Goal: Task Accomplishment & Management: Complete application form

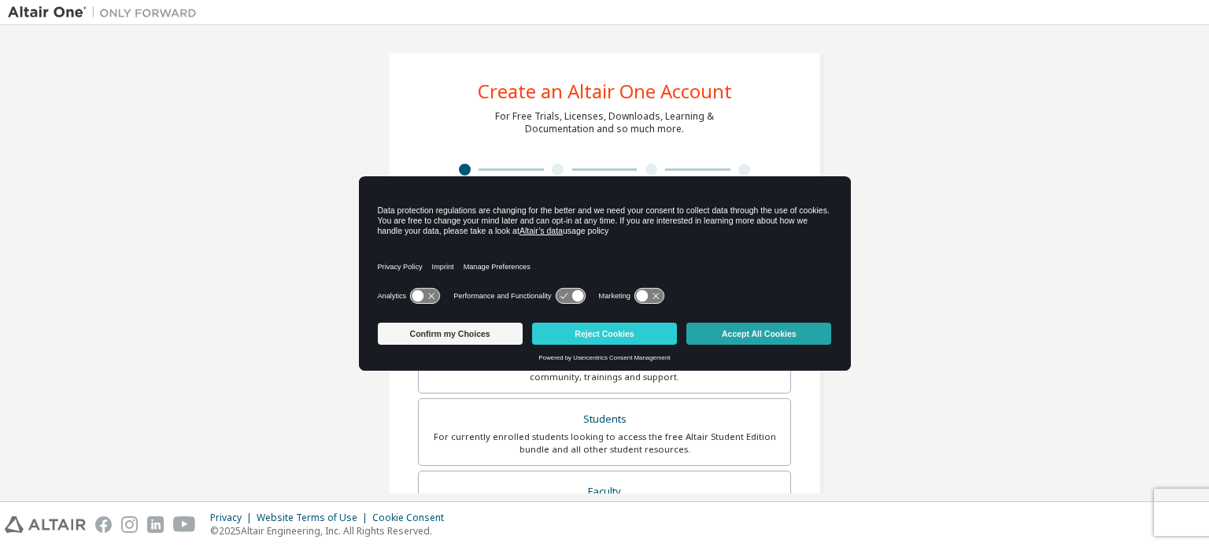
click at [766, 334] on button "Accept All Cookies" at bounding box center [759, 334] width 145 height 22
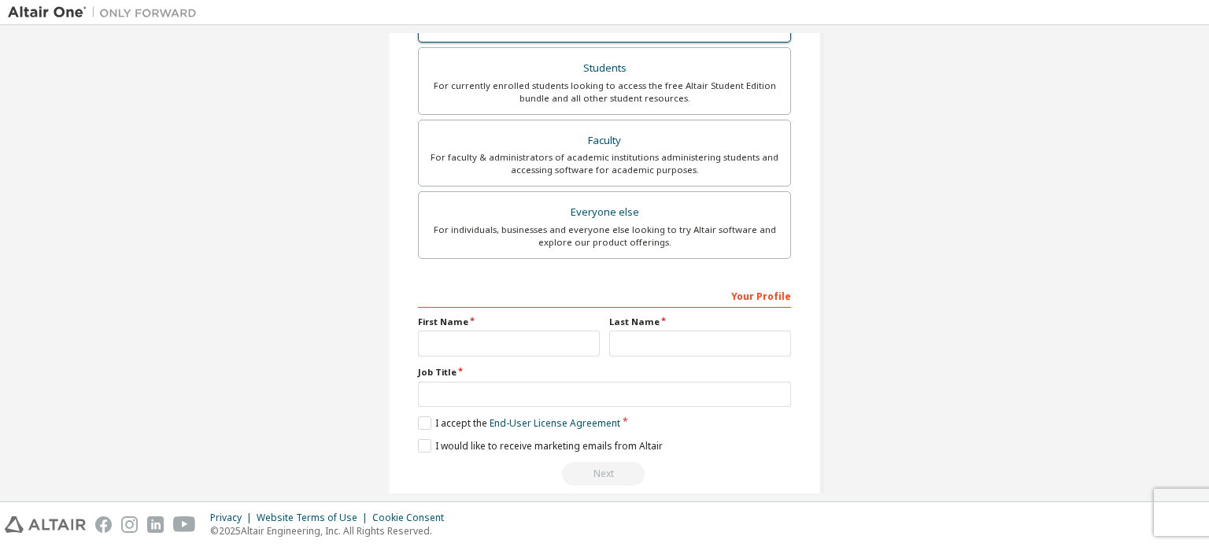
scroll to position [369, 0]
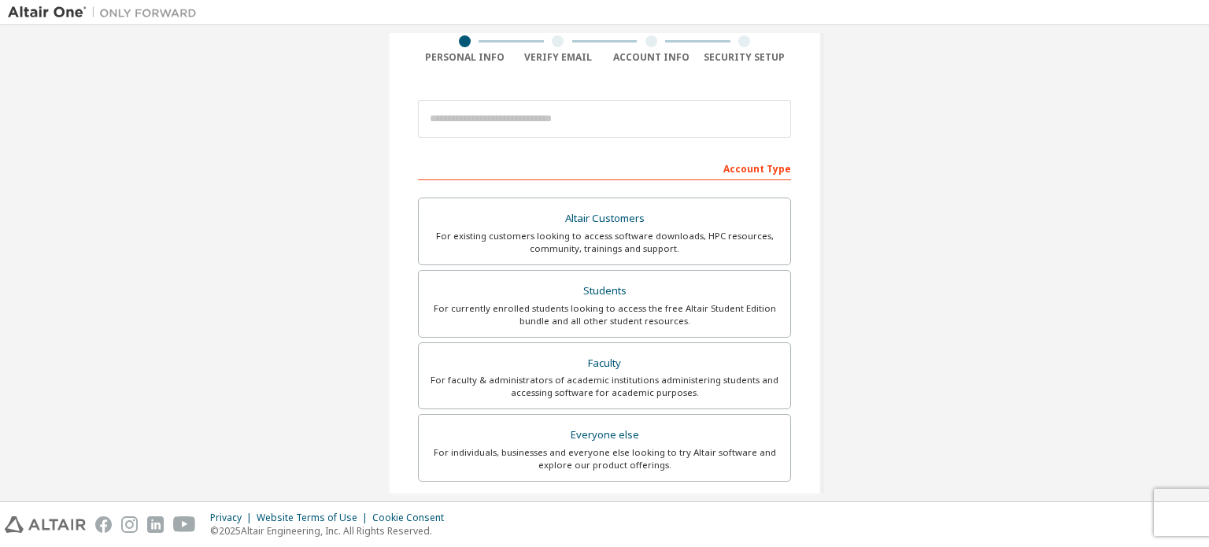
scroll to position [129, 0]
click at [527, 291] on div "Students" at bounding box center [604, 290] width 353 height 22
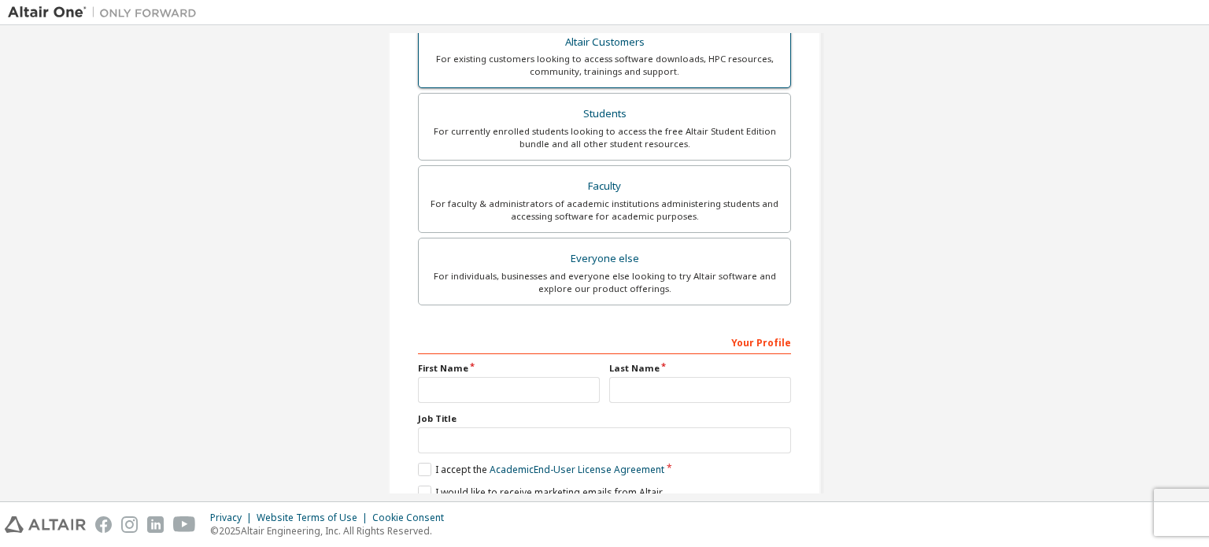
scroll to position [410, 0]
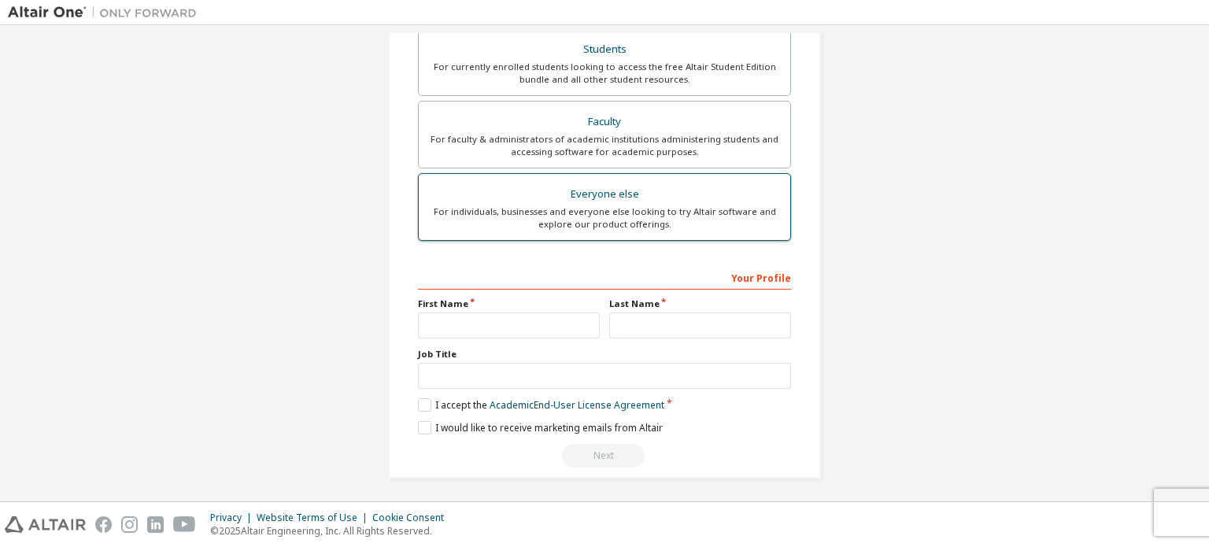
click at [657, 214] on div "For individuals, businesses and everyone else looking to try Altair software an…" at bounding box center [604, 217] width 353 height 25
click at [649, 229] on label "Everyone else For individuals, businesses and everyone else looking to try Alta…" at bounding box center [604, 207] width 373 height 68
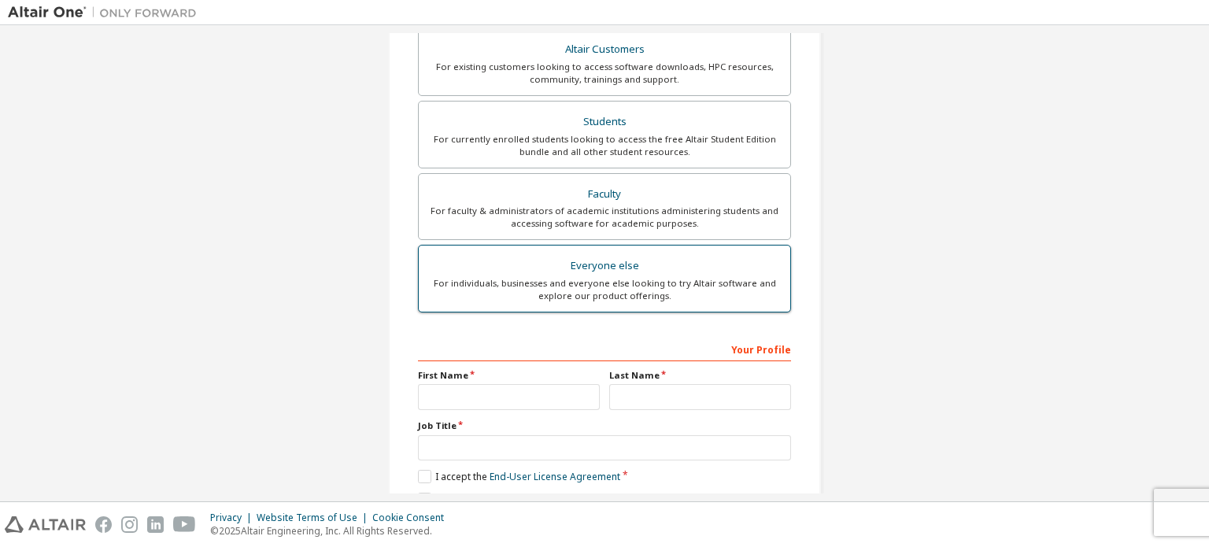
scroll to position [297, 0]
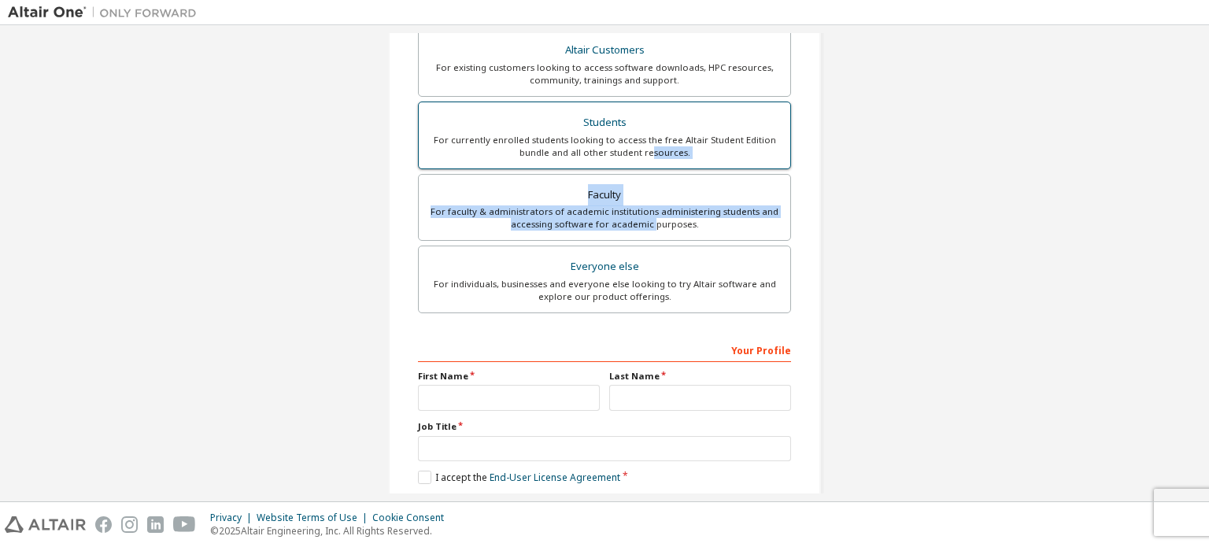
drag, startPoint x: 649, startPoint y: 229, endPoint x: 650, endPoint y: 161, distance: 68.5
click at [650, 161] on div "Altair Customers For existing customers looking to access software downloads, H…" at bounding box center [604, 173] width 373 height 289
click at [650, 161] on label "Students For currently enrolled students looking to access the free Altair Stud…" at bounding box center [604, 136] width 373 height 68
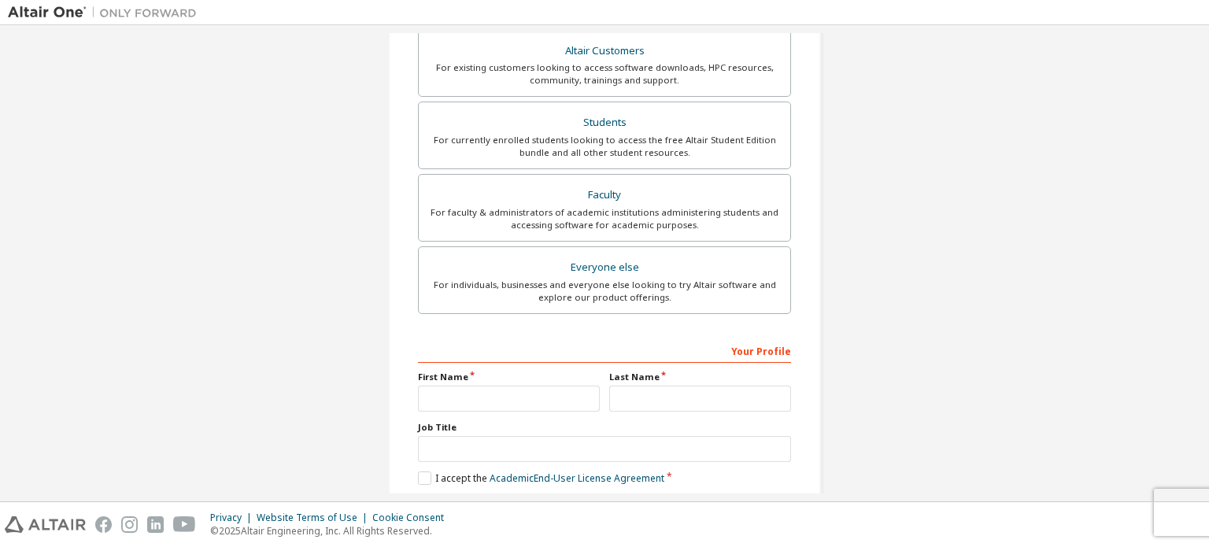
scroll to position [410, 0]
